Goal: Transaction & Acquisition: Purchase product/service

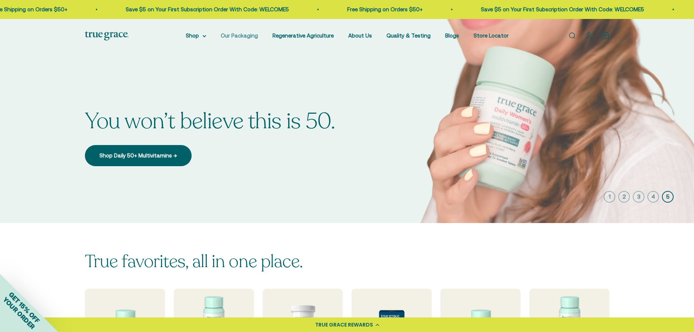
click at [244, 36] on link "Our Packaging" at bounding box center [239, 35] width 37 height 6
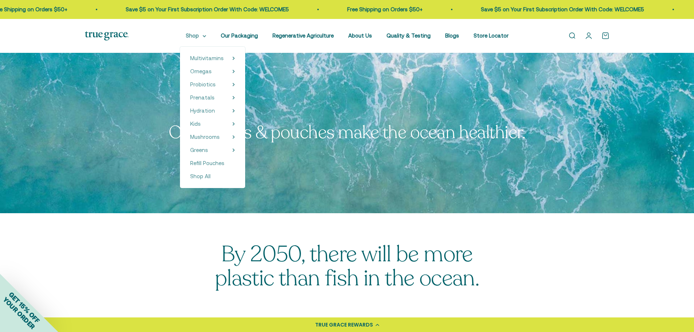
click at [202, 38] on summary "Shop" at bounding box center [196, 35] width 20 height 9
